Goal: Navigation & Orientation: Find specific page/section

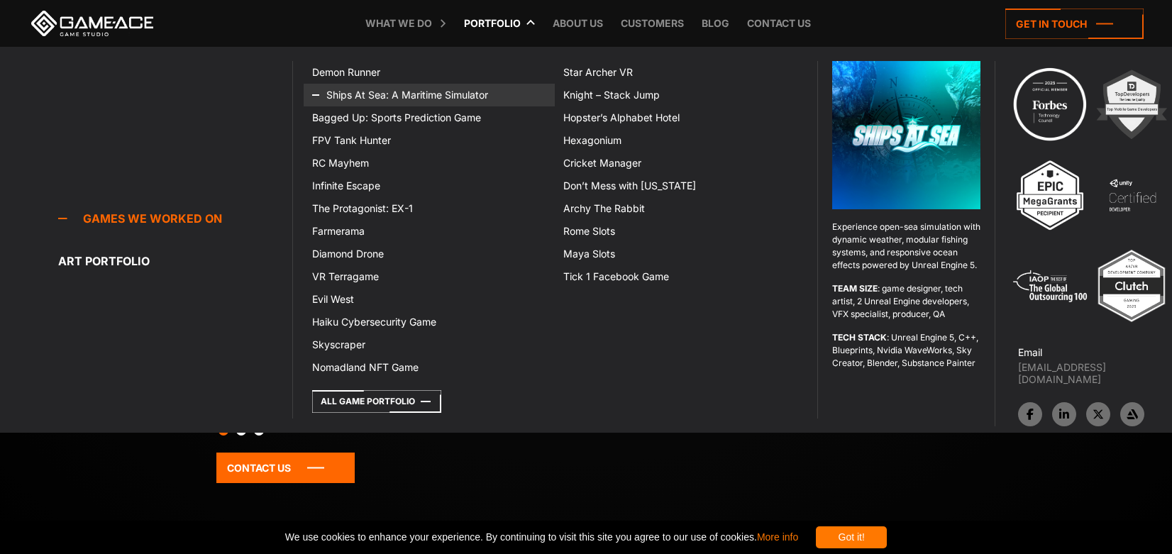
click at [436, 93] on link "Ships At Sea: A Maritime Simulator" at bounding box center [429, 95] width 251 height 23
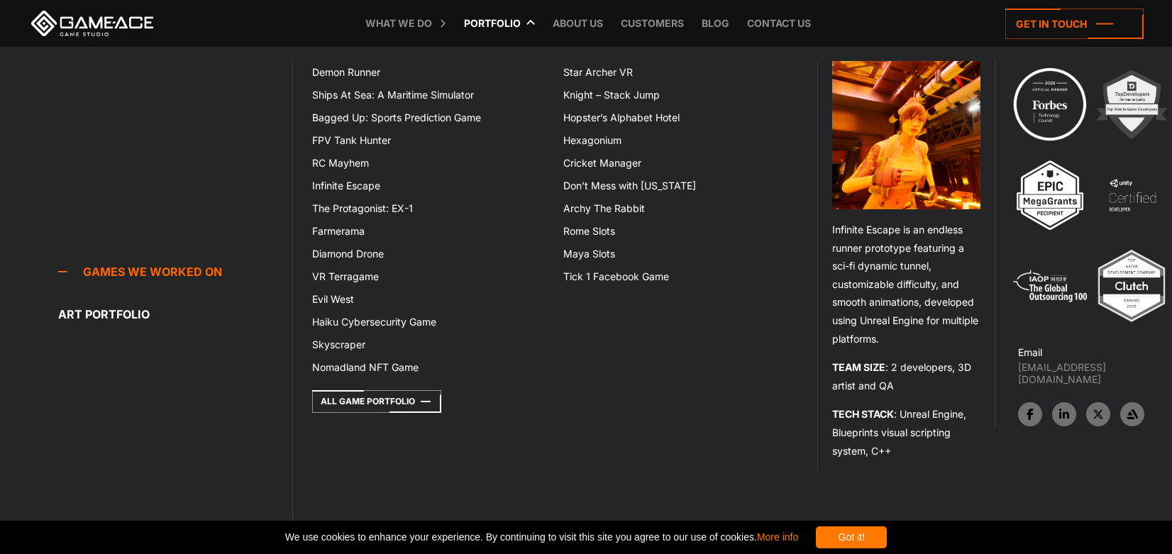
scroll to position [851, 0]
click at [336, 184] on icon at bounding box center [329, 186] width 34 height 23
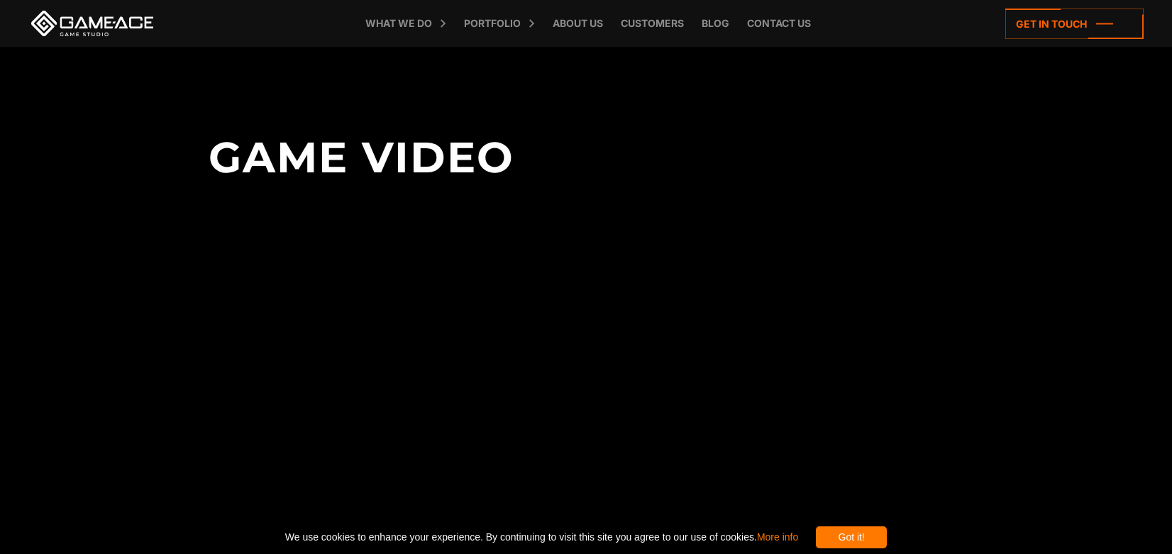
scroll to position [3051, 0]
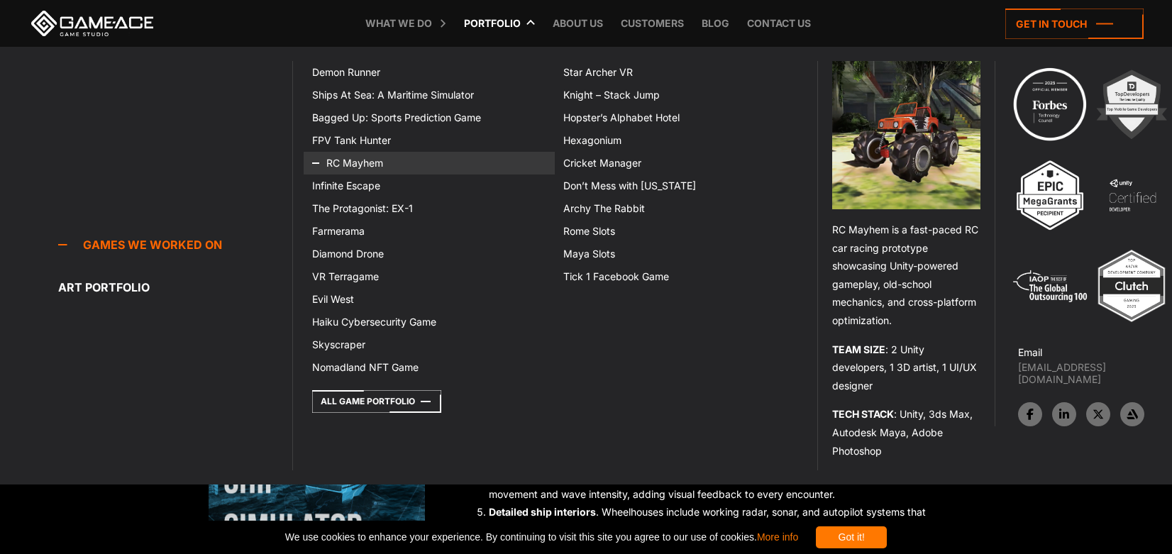
click at [353, 158] on link "RC Mayhem" at bounding box center [429, 163] width 251 height 23
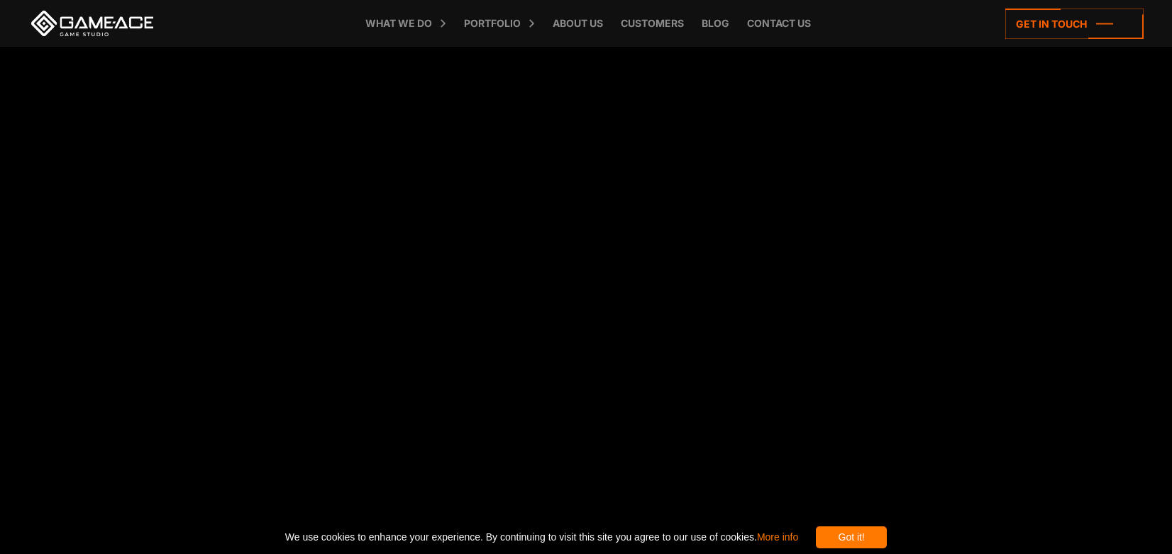
scroll to position [3051, 0]
